Goal: Book appointment/travel/reservation

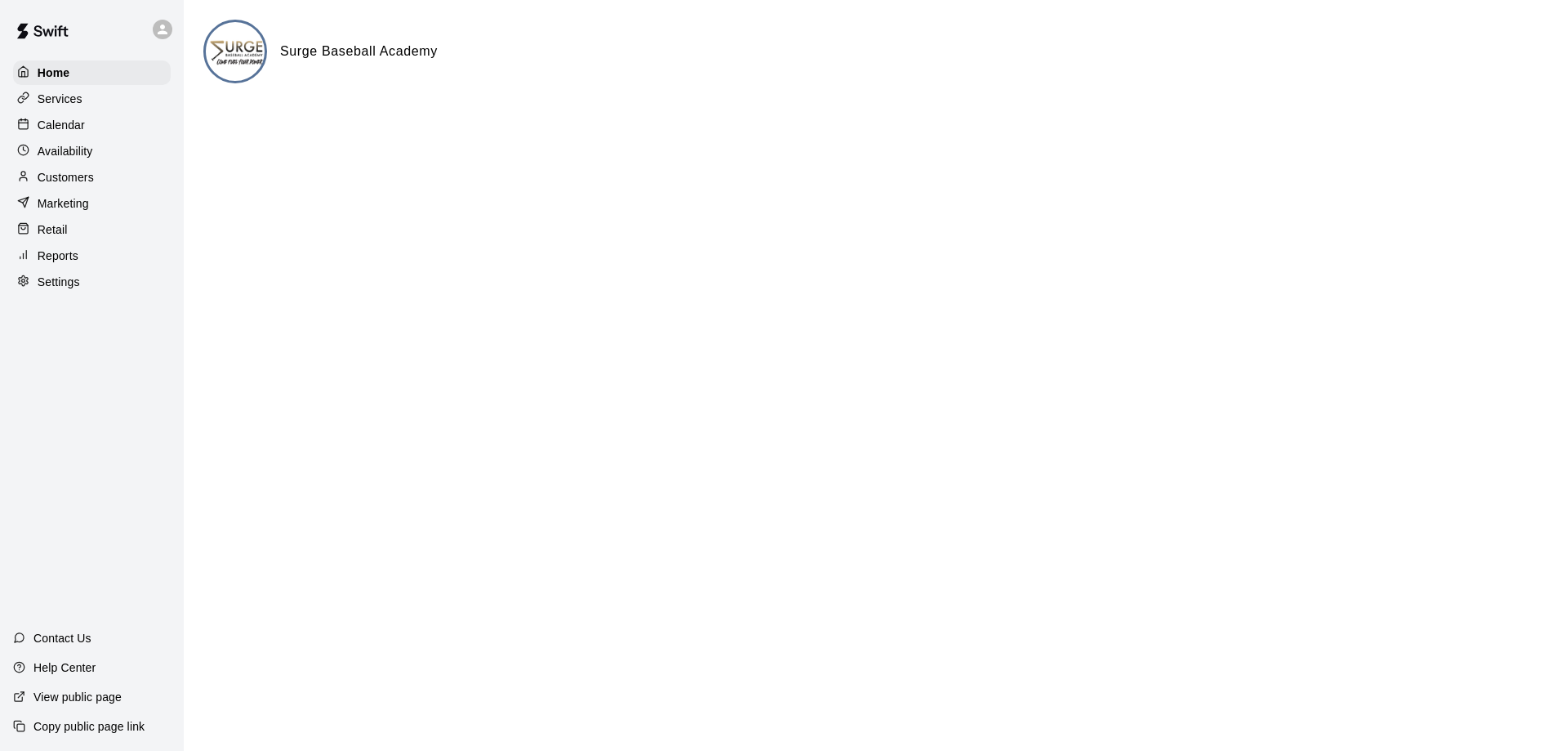
click at [63, 133] on p "Calendar" at bounding box center [61, 125] width 47 height 17
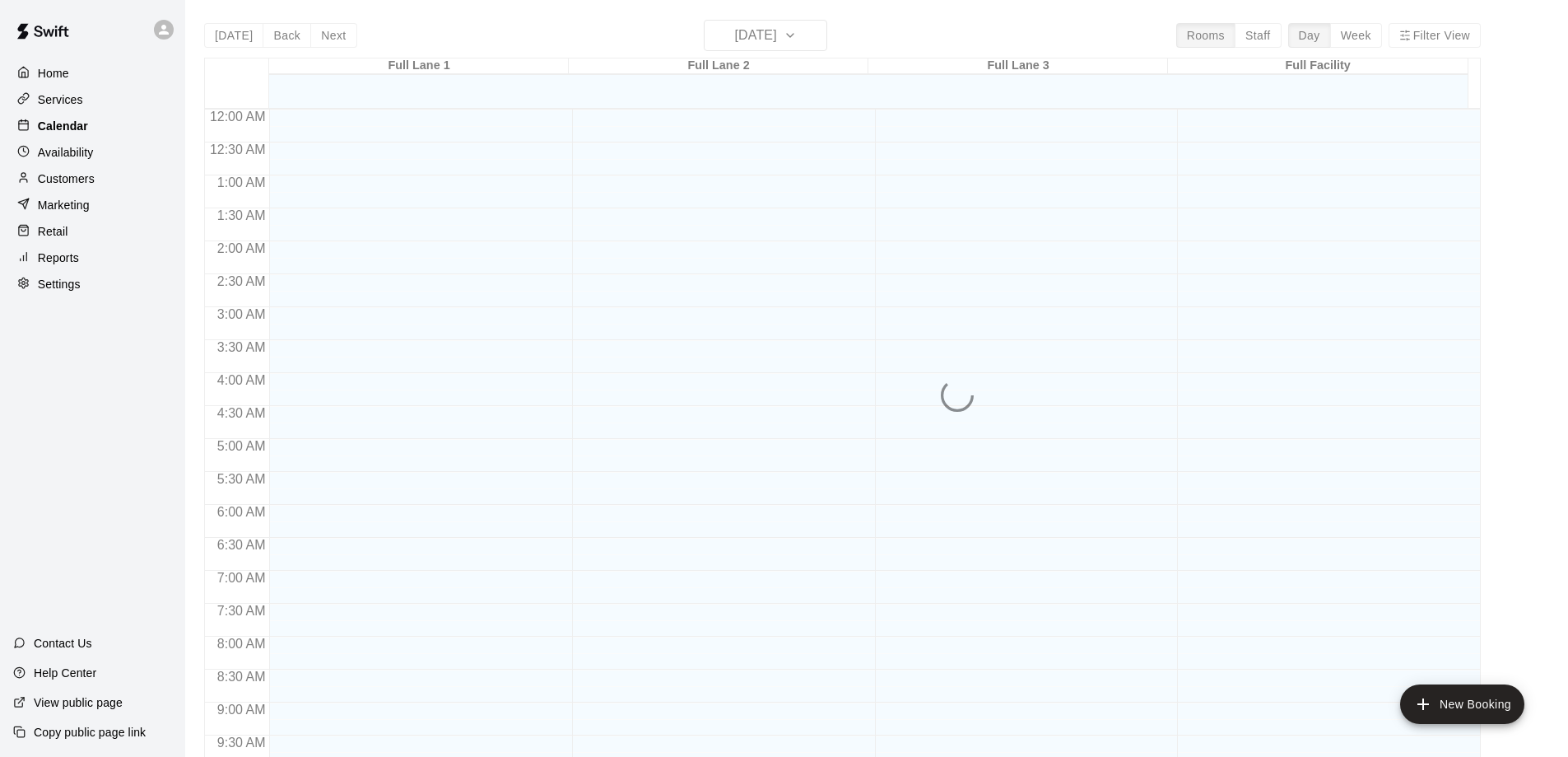
scroll to position [865, 0]
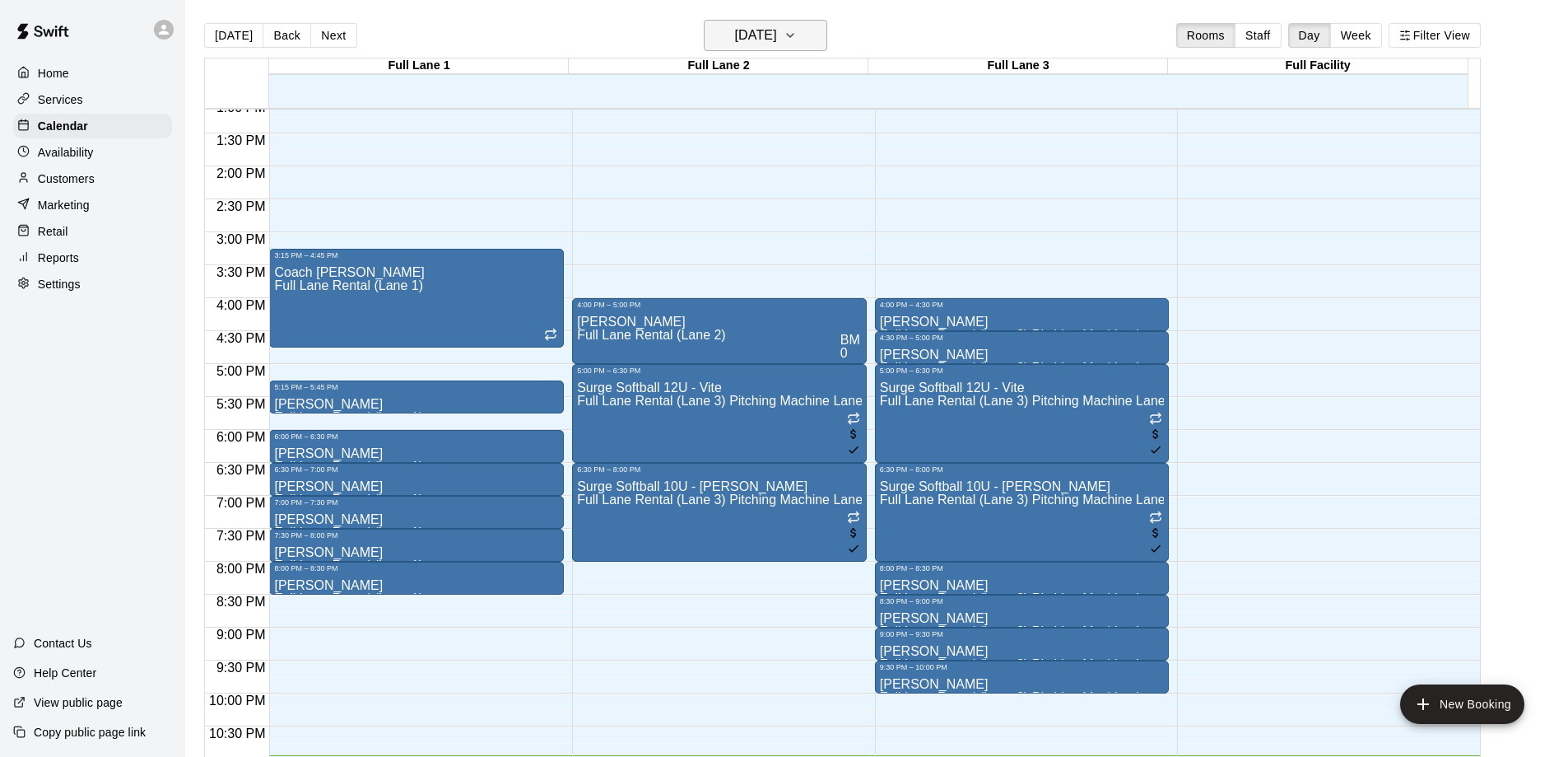
click at [748, 34] on h6 "[DATE]" at bounding box center [756, 35] width 42 height 23
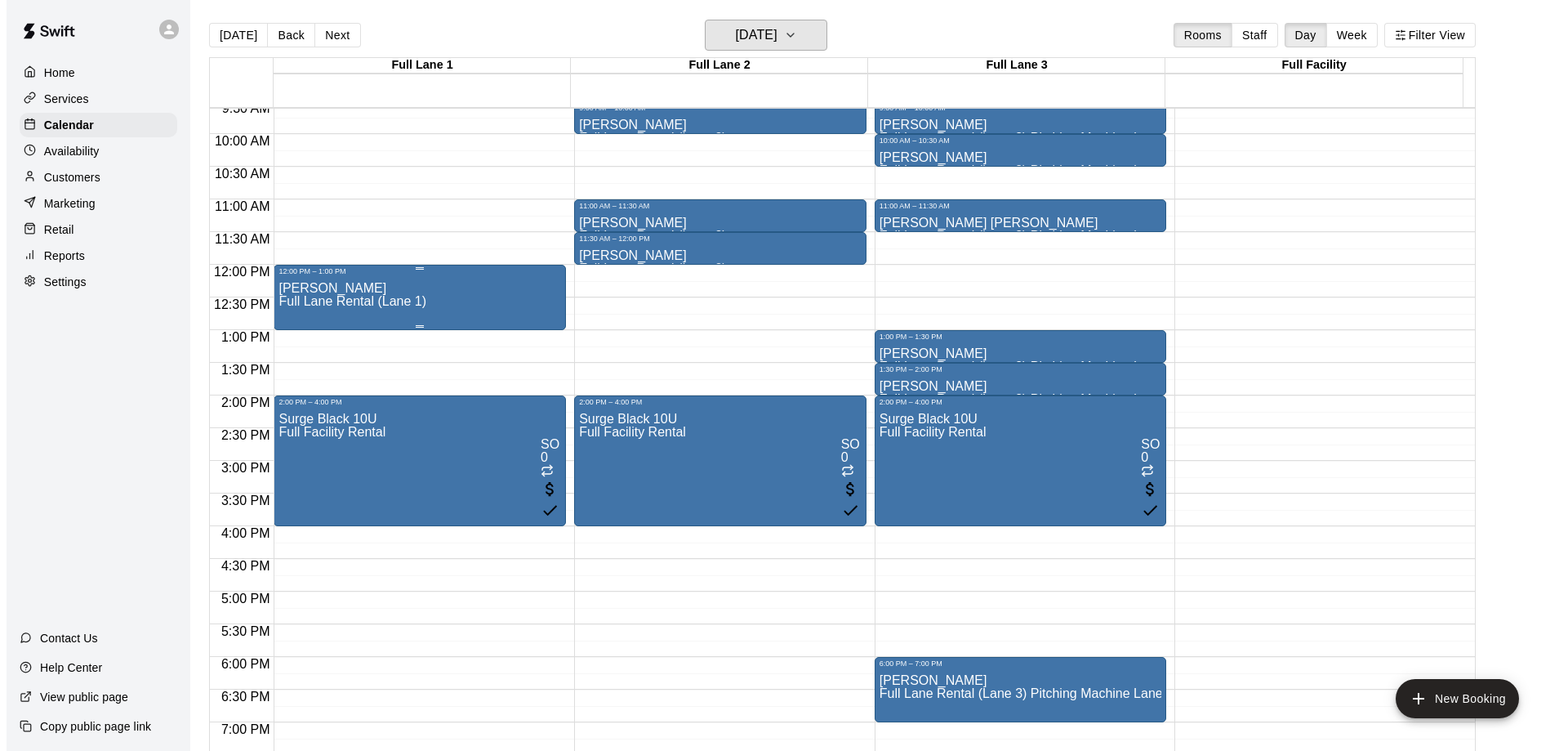
scroll to position [613, 0]
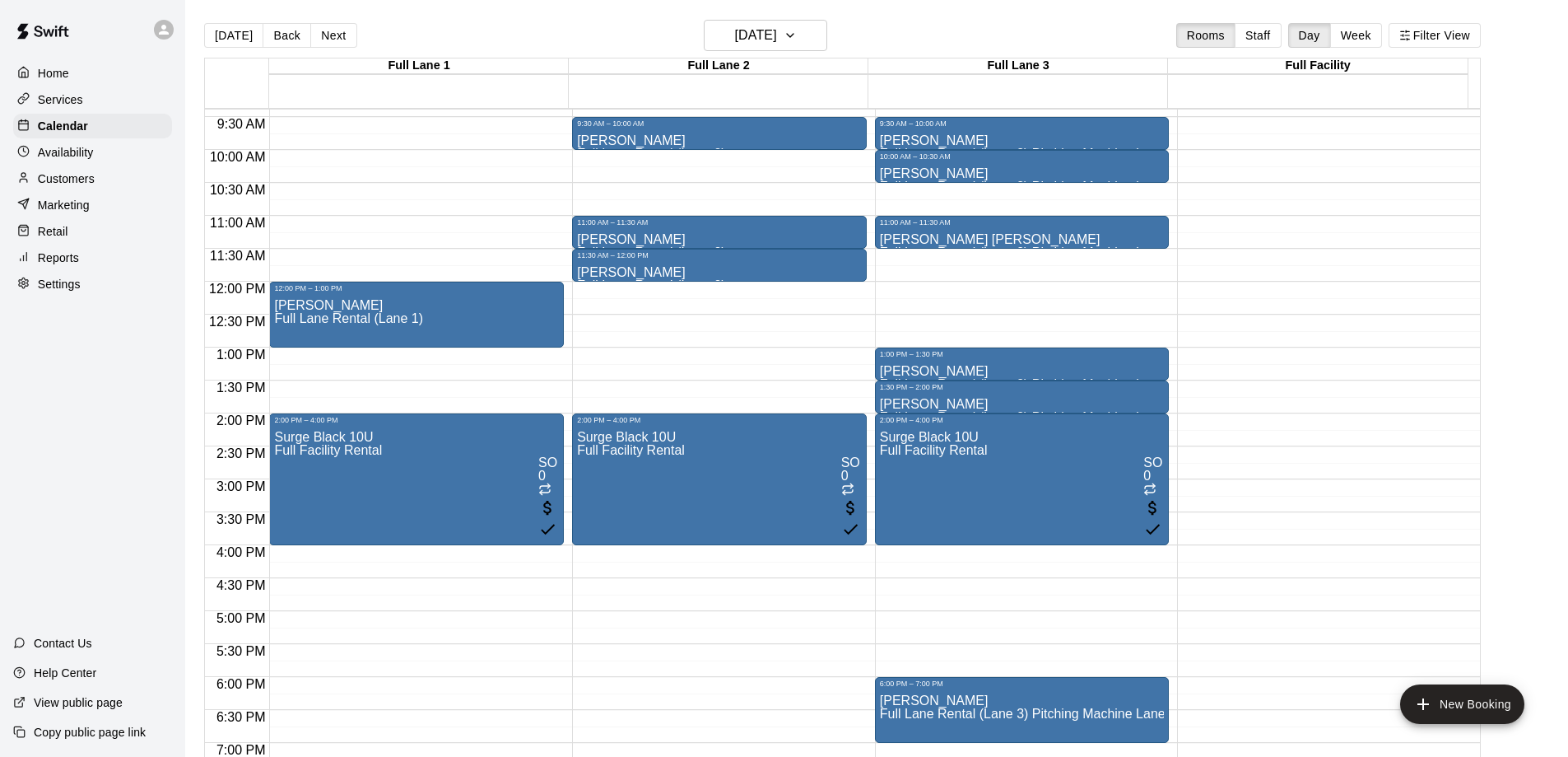
click at [342, 365] on div "12:00 PM – 1:00 PM [PERSON_NAME] Full [PERSON_NAME] Rental (Lane 1) 2:00 PM – 4…" at bounding box center [416, 281] width 294 height 1581
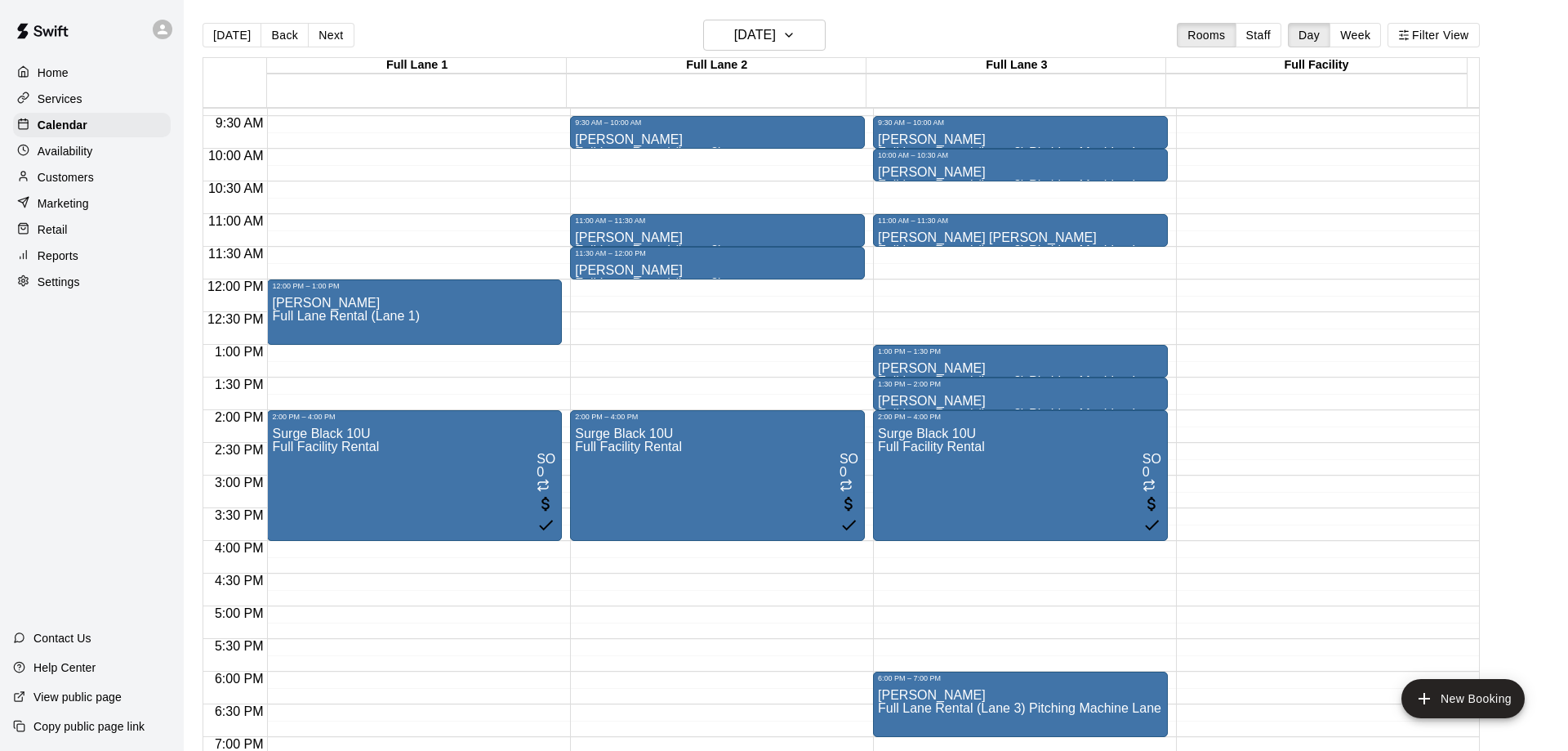
click at [624, 387] on li "02" at bounding box center [633, 394] width 19 height 15
click at [644, 547] on li "00" at bounding box center [633, 554] width 19 height 15
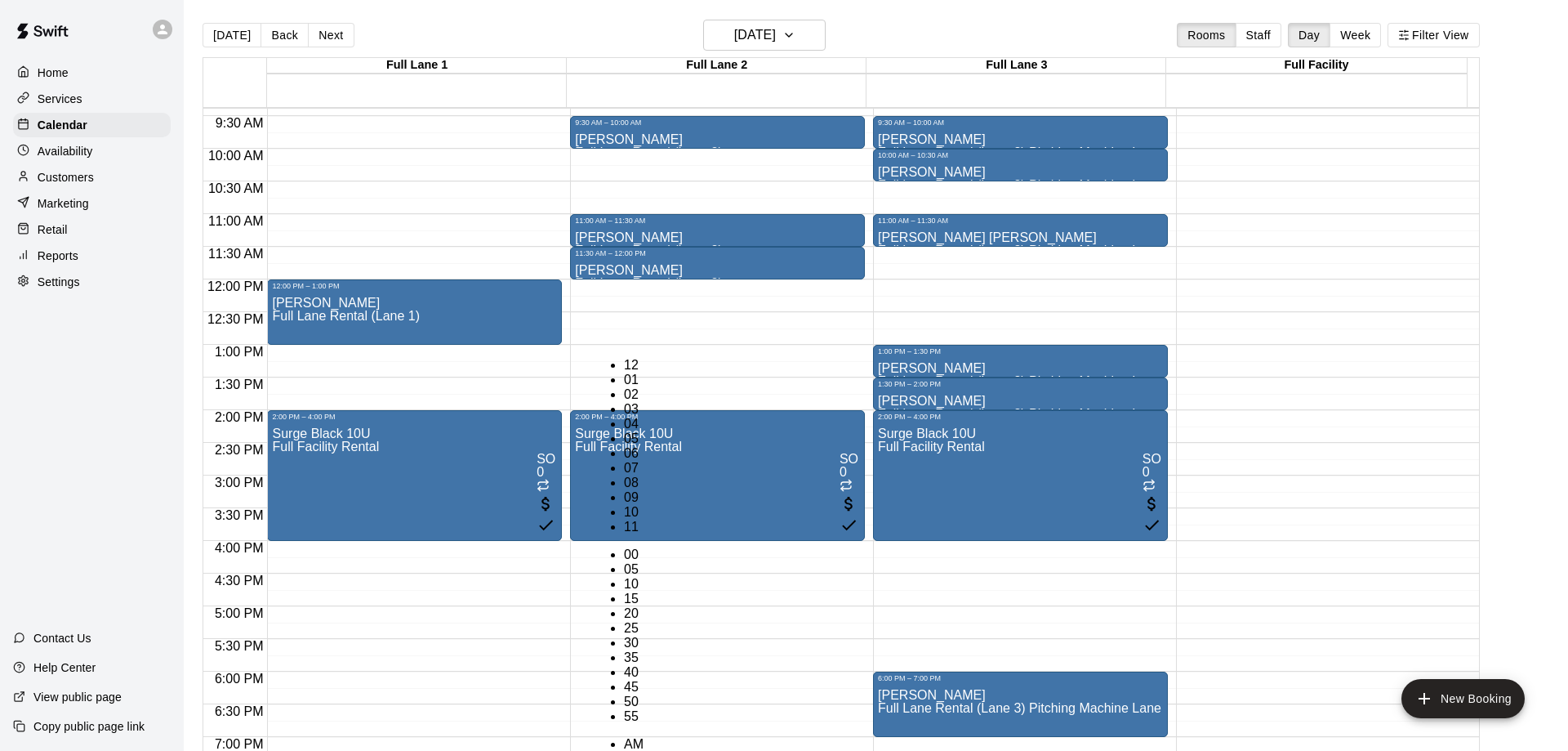
type input "********"
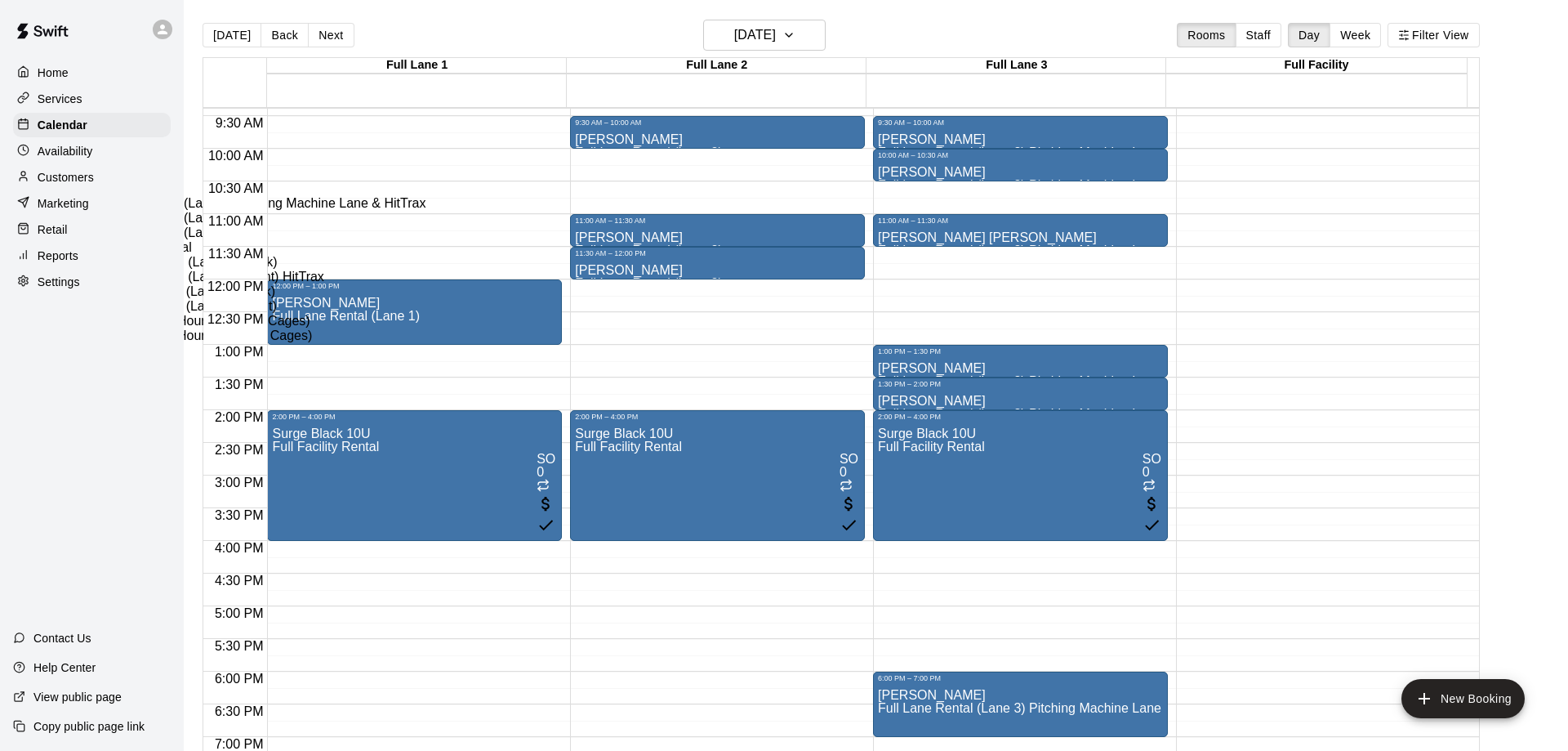
click at [458, 240] on li "Full Lane Rental (Lane 1)" at bounding box center [271, 232] width 373 height 15
type input "**********"
type input "*********"
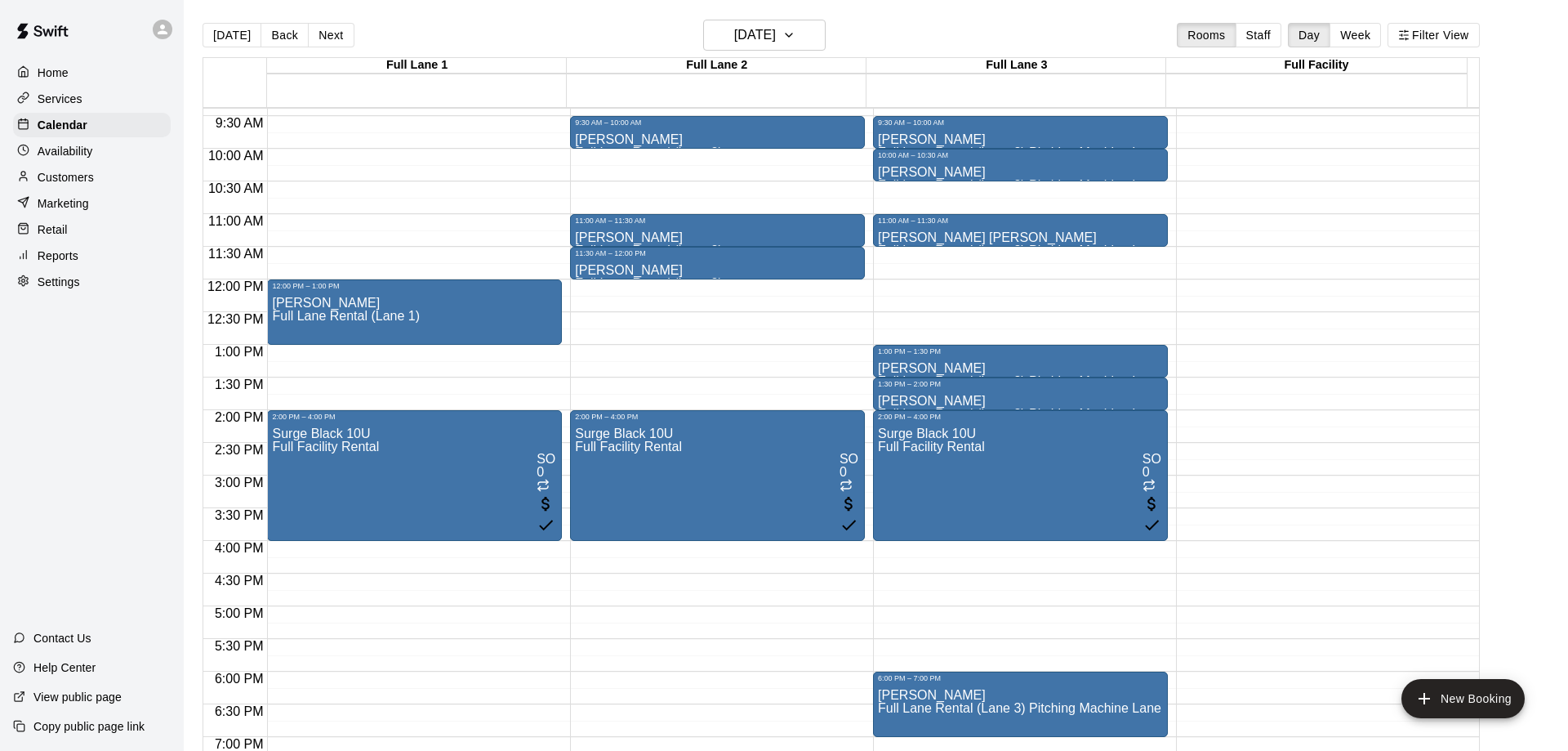
scroll to position [133, 0]
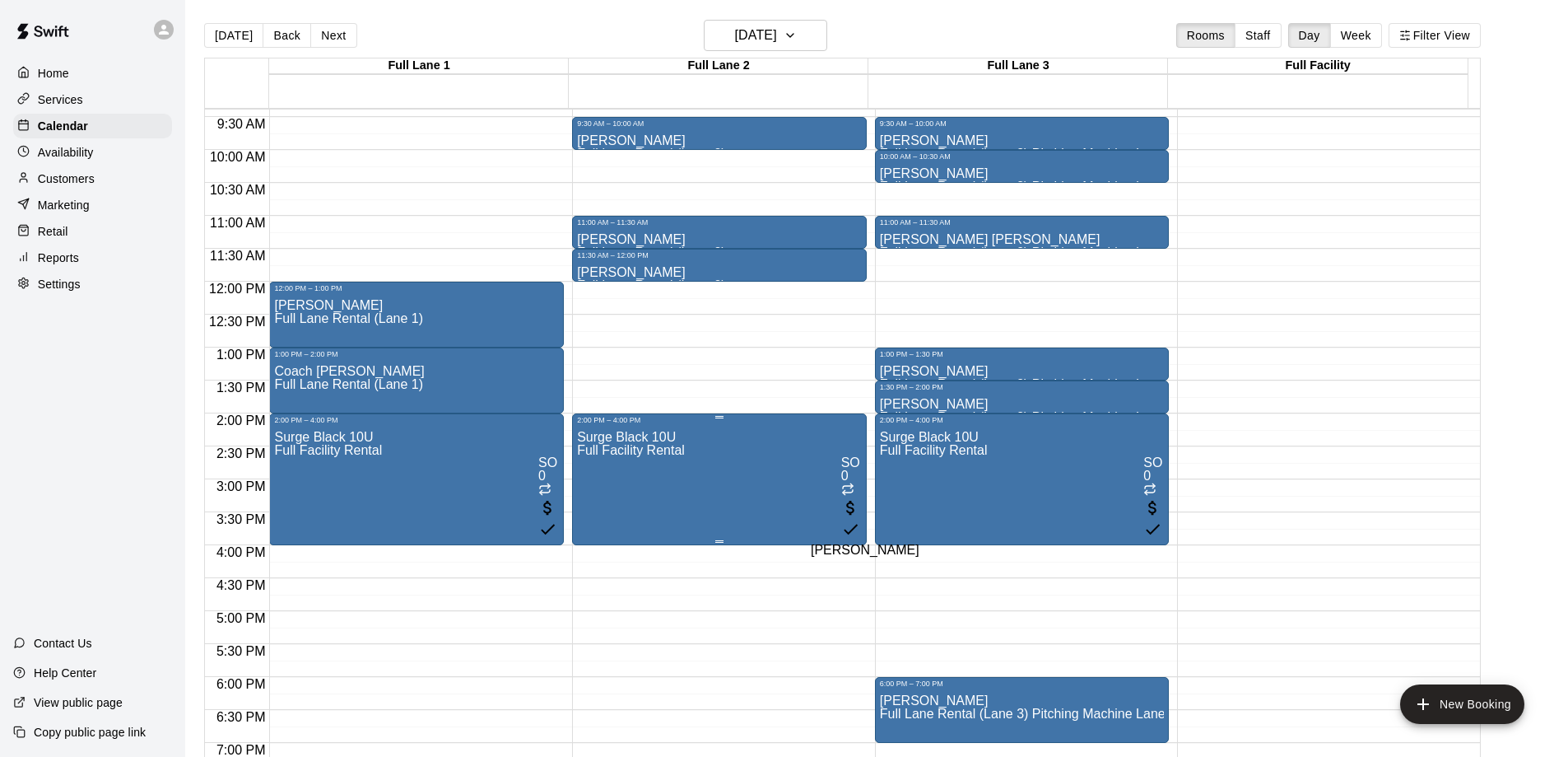
click at [849, 469] on span "SO" at bounding box center [851, 462] width 19 height 14
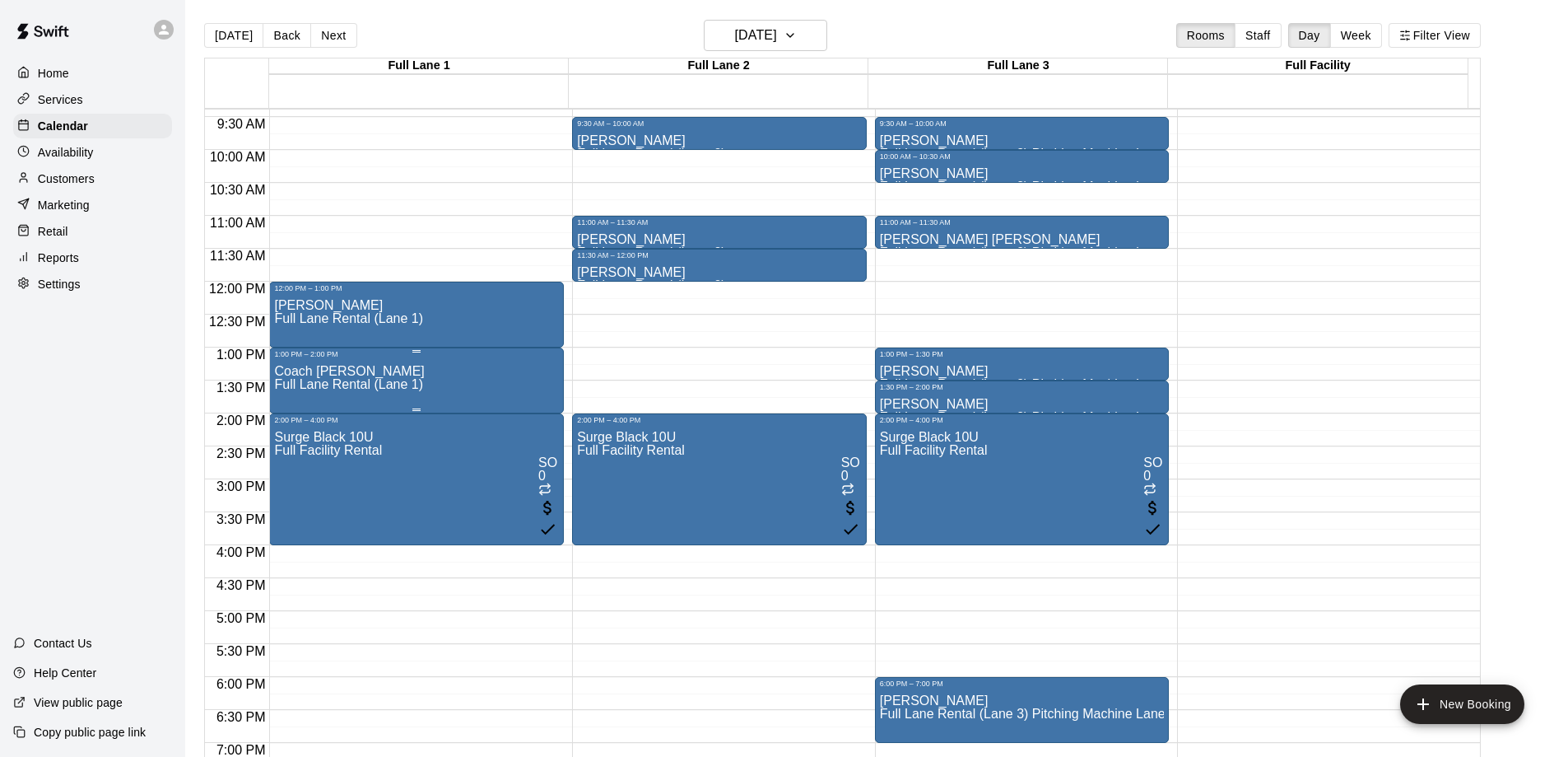
click at [433, 376] on div "Coach [PERSON_NAME] Full [PERSON_NAME] Rental (Lane 1)" at bounding box center [417, 736] width 285 height 757
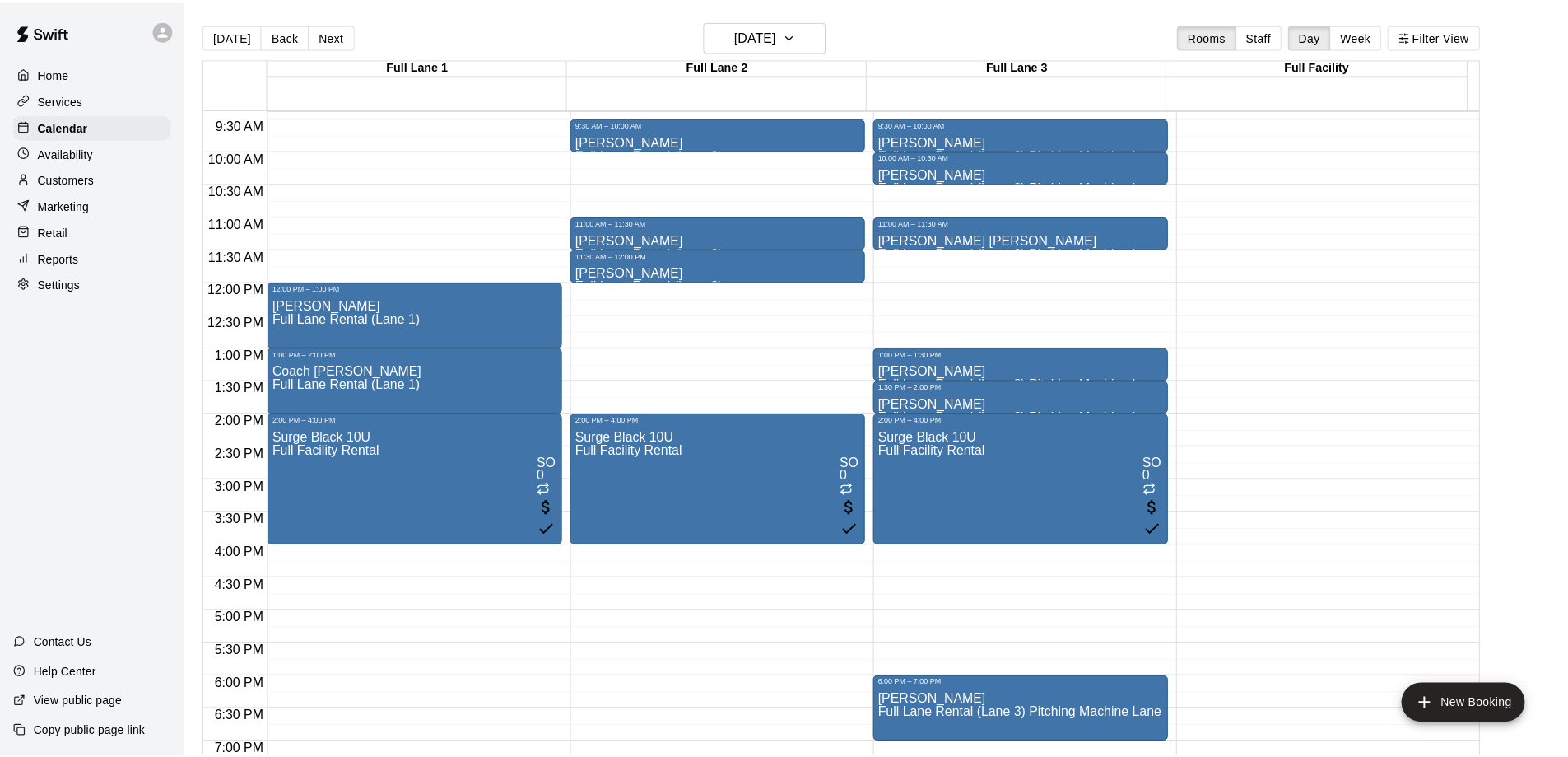
scroll to position [242, 0]
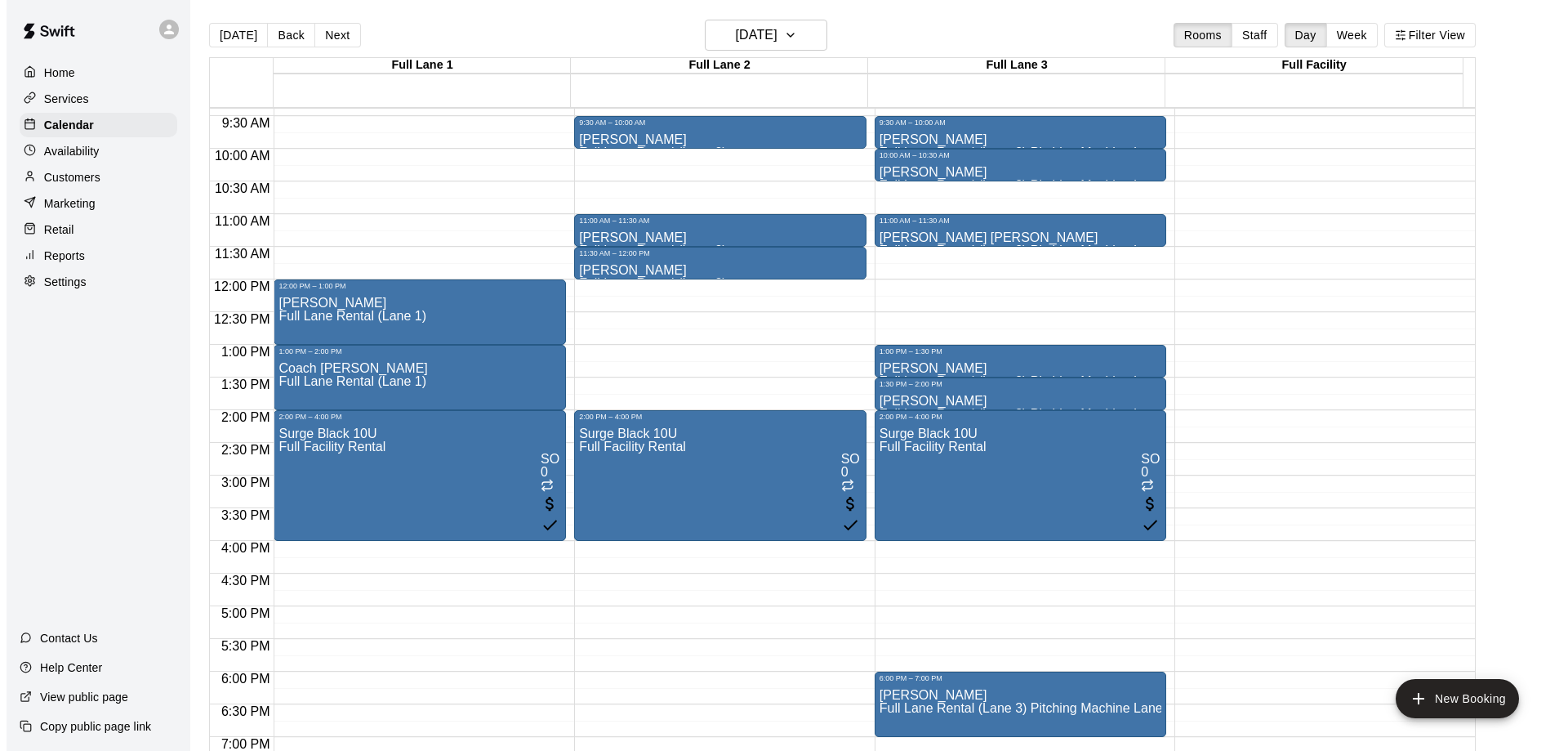
scroll to position [777, 0]
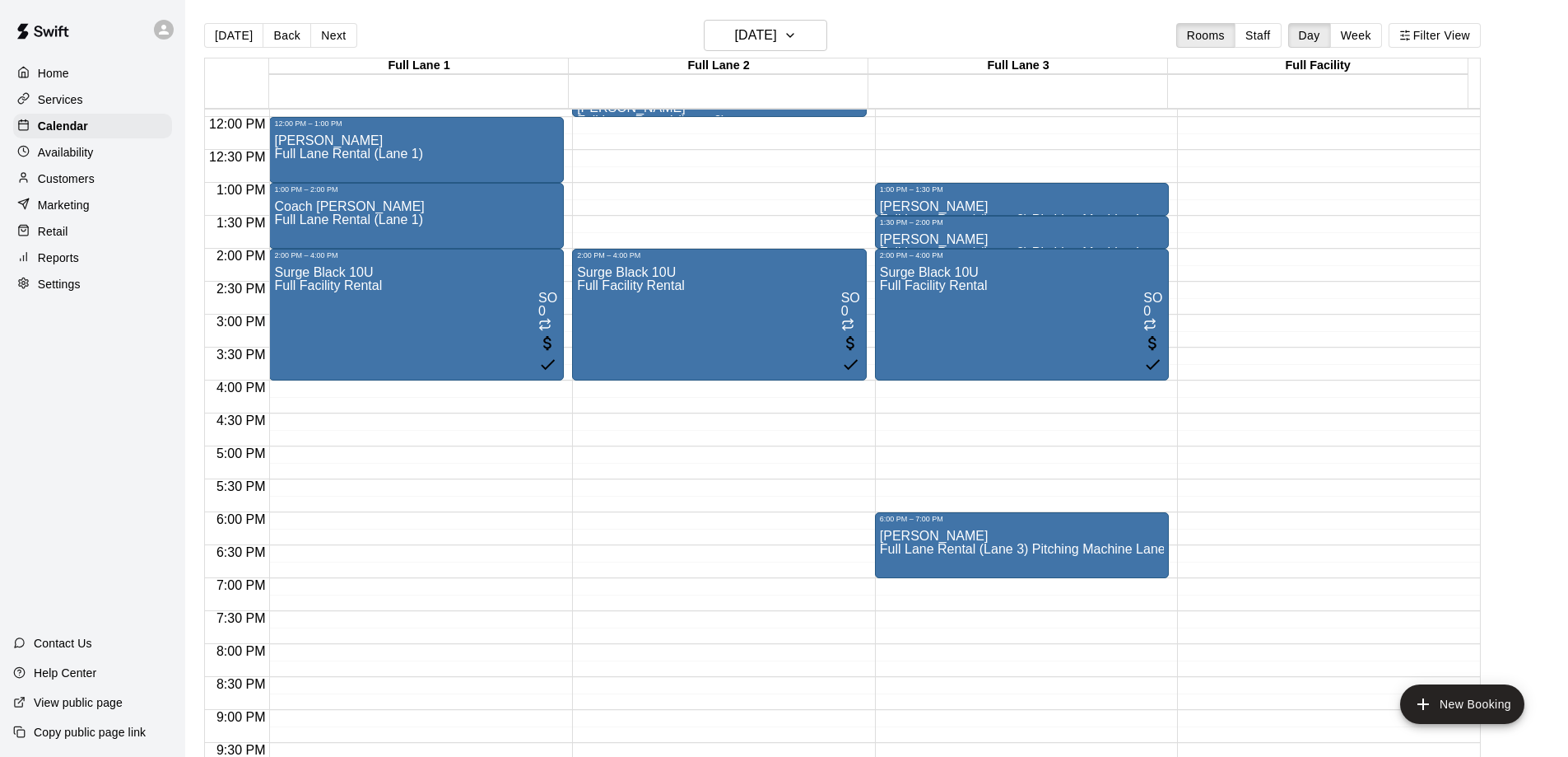
click at [432, 428] on div "12:00 PM – 1:00 PM [PERSON_NAME] Full [PERSON_NAME] Rental (Lane 1) 1:00 PM – 2…" at bounding box center [416, 117] width 294 height 1581
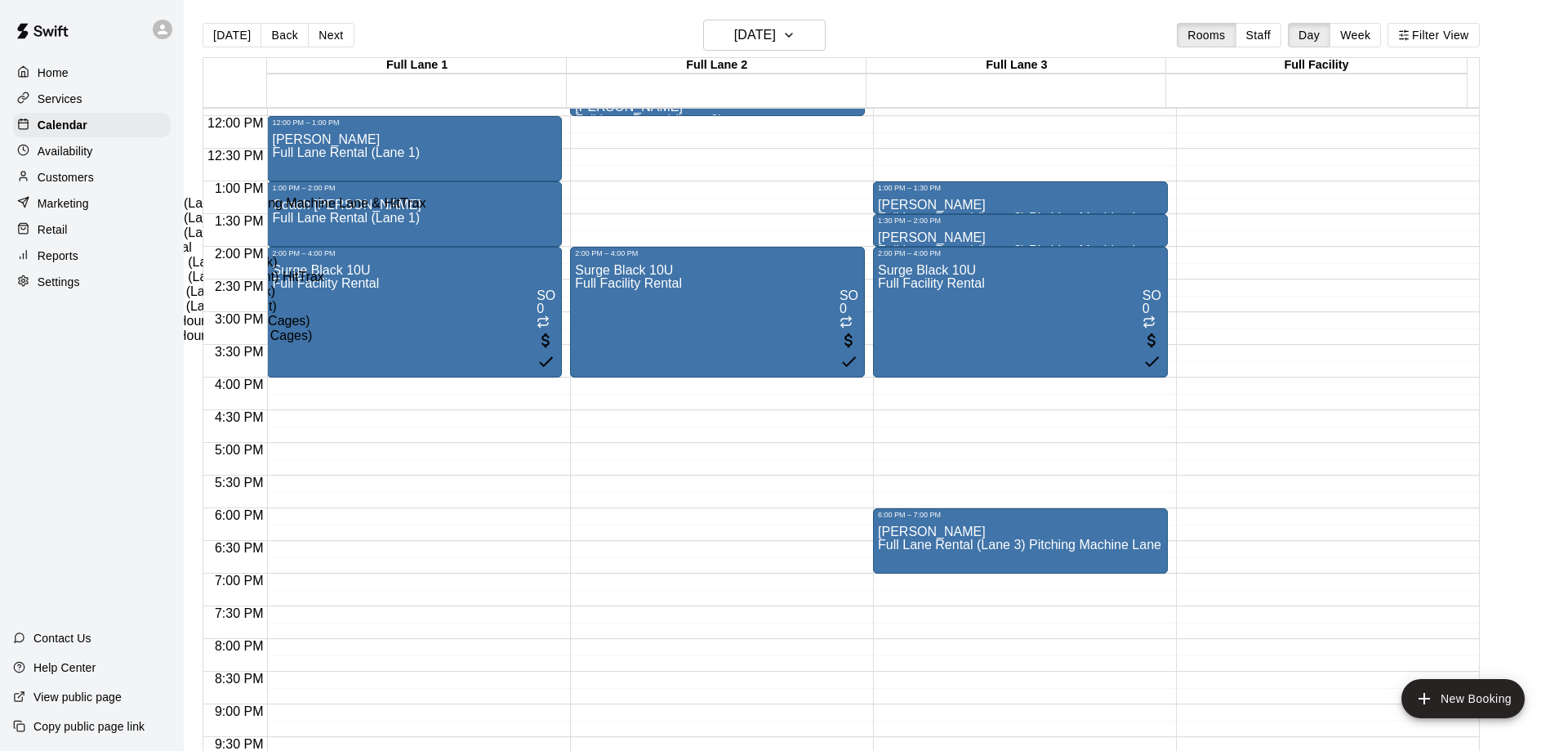
click at [458, 240] on li "Full Lane Rental (Lane 1)" at bounding box center [271, 232] width 373 height 15
type input "**********"
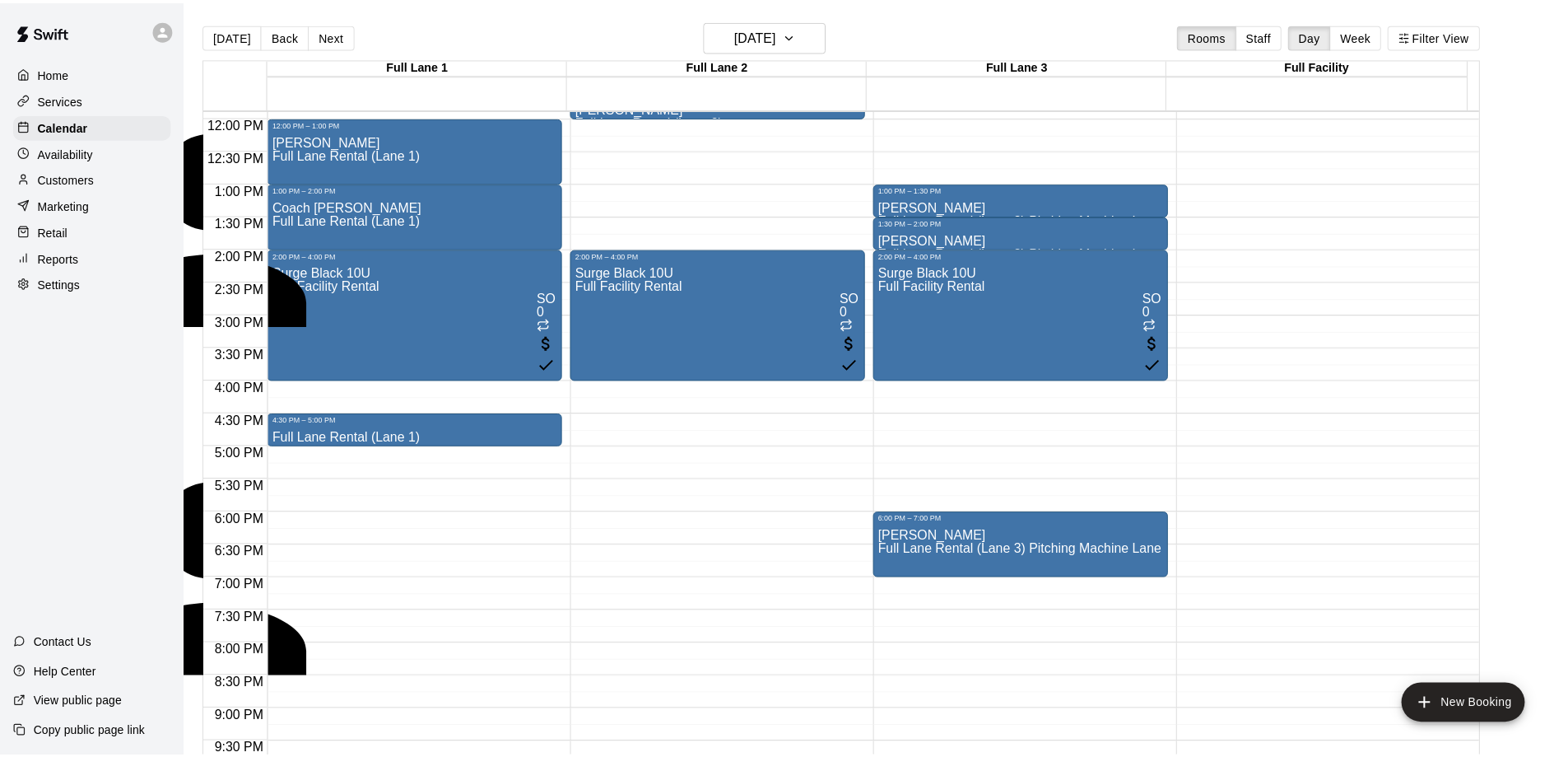
scroll to position [38, 0]
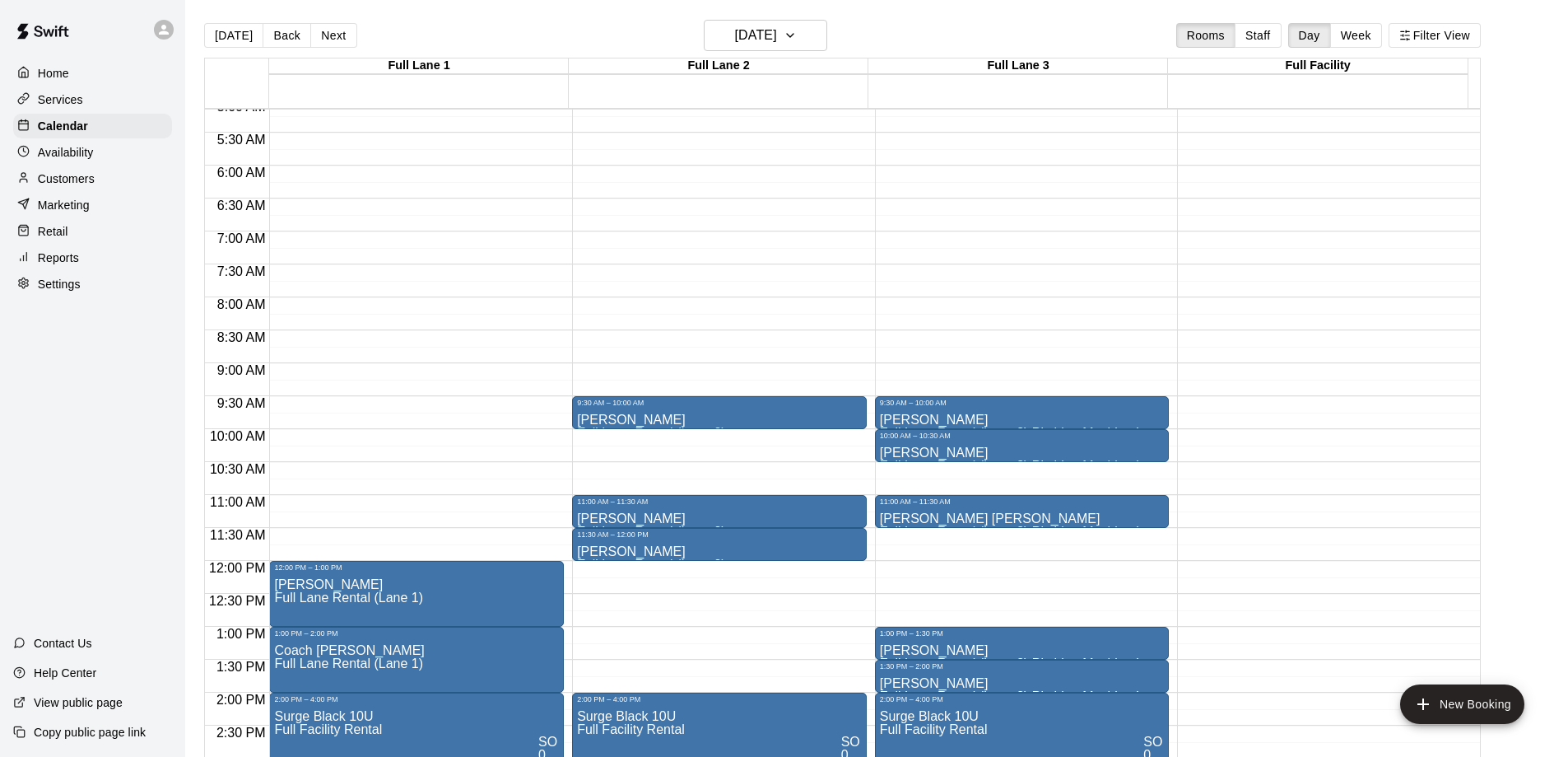
scroll to position [454, 0]
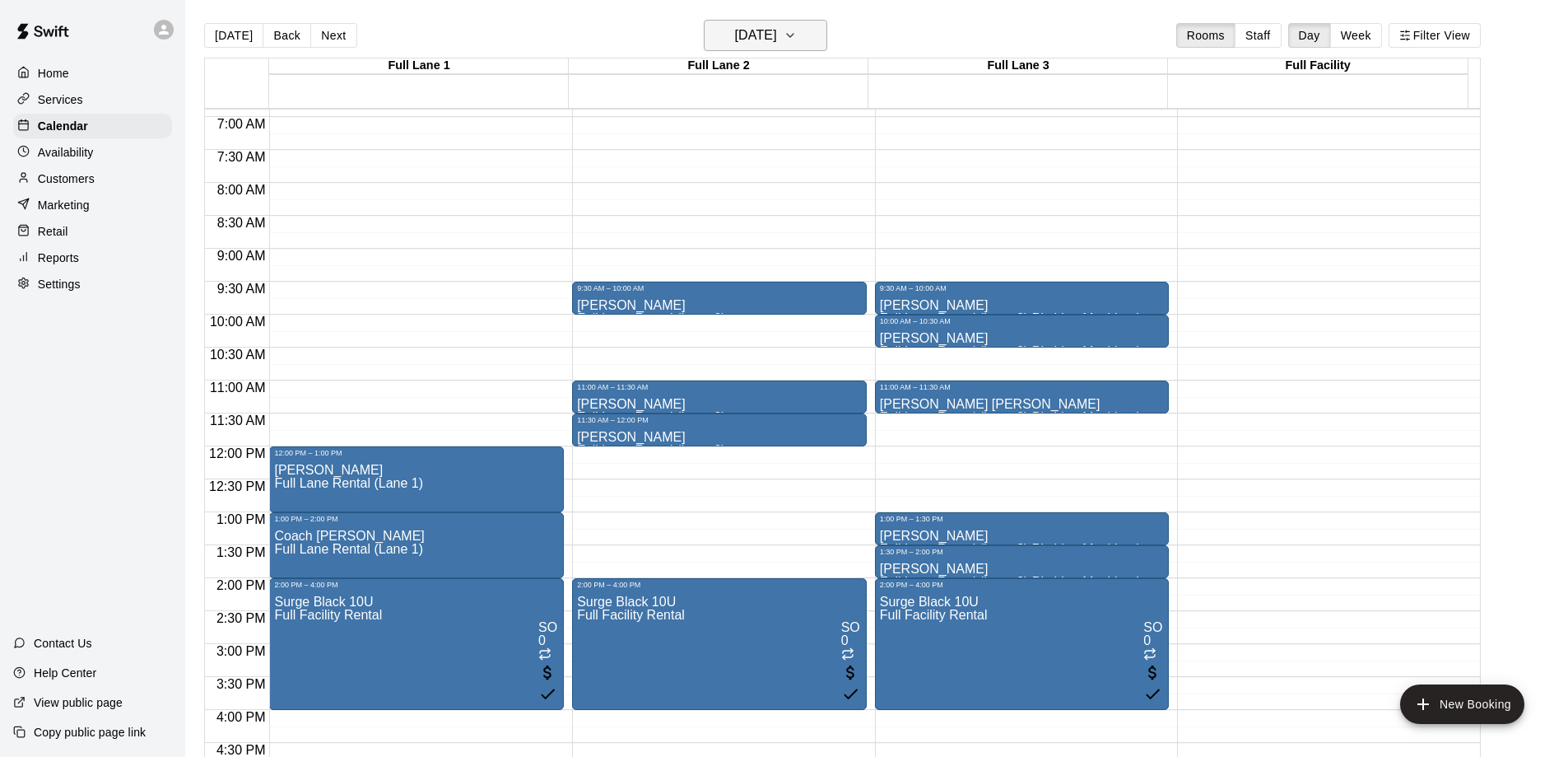
click at [776, 38] on h6 "[DATE]" at bounding box center [756, 35] width 42 height 23
